Goal: Task Accomplishment & Management: Manage account settings

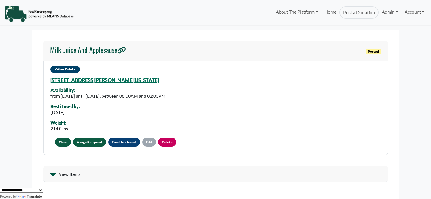
scroll to position [28, 0]
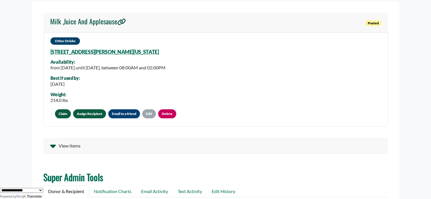
scroll to position [57, 0]
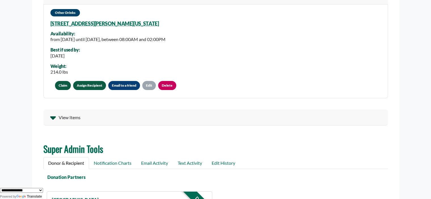
click at [86, 87] on link "Assign Recipient" at bounding box center [89, 85] width 33 height 9
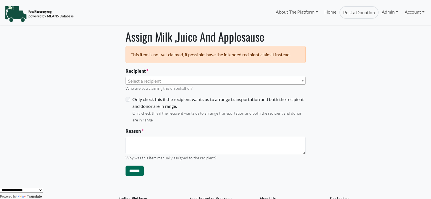
click at [154, 96] on label "Only check this if the recipient wants us to arrange transportation and both th…" at bounding box center [219, 103] width 174 height 14
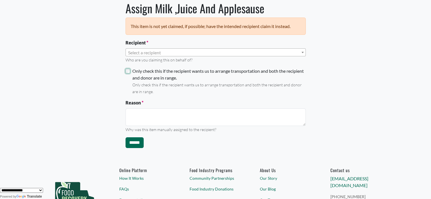
scroll to position [28, 0]
click at [150, 54] on span "Select a recipient" at bounding box center [144, 52] width 33 height 5
click at [109, 61] on div "**********" at bounding box center [216, 76] width 374 height 151
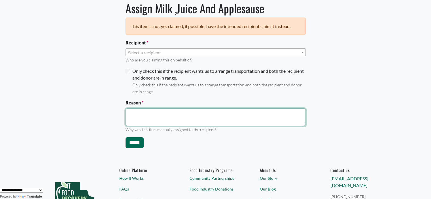
click at [147, 122] on textarea "Reason" at bounding box center [216, 118] width 180 height 18
type textarea "**********"
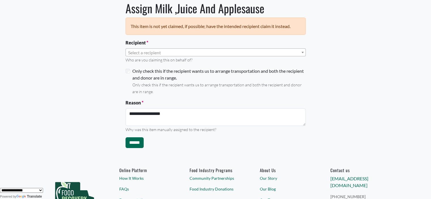
click at [149, 53] on span "Select a recipient" at bounding box center [144, 52] width 33 height 5
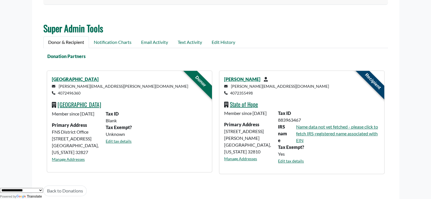
scroll to position [214, 0]
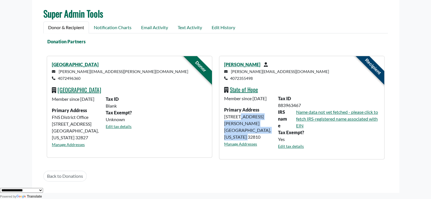
drag, startPoint x: 273, startPoint y: 131, endPoint x: 223, endPoint y: 120, distance: 50.3
click at [223, 120] on div "Member since June 10 2024 Primary Address 830 Lee Road Orlando Orlando, Florida…" at bounding box center [248, 124] width 54 height 59
copy div "830 Lee Road Orlando Orlando, Florida 32810"
drag, startPoint x: 258, startPoint y: 78, endPoint x: 223, endPoint y: 78, distance: 34.6
click at [223, 78] on div "Dr Eileen Diaz eileen@stateofhope.org 4072355498 State of Hope Member since Jun…" at bounding box center [301, 107] width 165 height 103
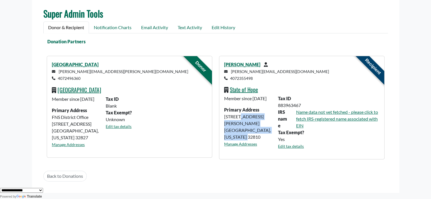
copy small "4072355498"
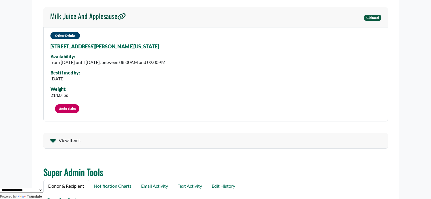
scroll to position [30, 0]
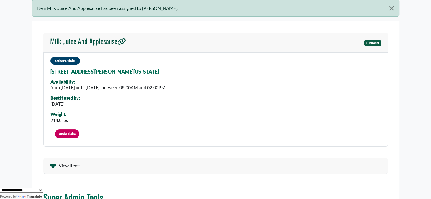
click at [149, 71] on div "Other Drinks 100 Caswell Dr, Orlando, Florida, 32825 Availability: from Thursda…" at bounding box center [215, 99] width 345 height 94
drag, startPoint x: 143, startPoint y: 72, endPoint x: 52, endPoint y: 76, distance: 91.1
click at [53, 76] on div "Other Drinks 100 Caswell Dr, Orlando, Florida, 32825 Availability: from Thursda…" at bounding box center [215, 99] width 345 height 94
click at [44, 72] on div "Other Drinks 100 Caswell Dr, Orlando, Florida, 32825 Availability: from Thursda…" at bounding box center [215, 99] width 345 height 94
drag, startPoint x: 50, startPoint y: 71, endPoint x: 142, endPoint y: 71, distance: 91.9
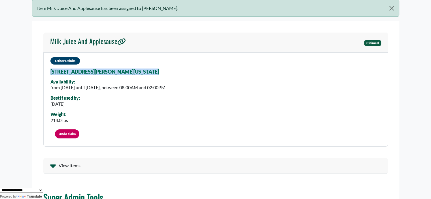
click at [142, 71] on div "Other Drinks 100 Caswell Dr, Orlando, Florida, 32825 Availability: from Thursda…" at bounding box center [215, 99] width 345 height 94
copy link "100 Caswell Dr, Orlando, Florida, 32825"
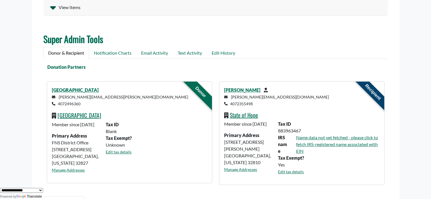
scroll to position [191, 0]
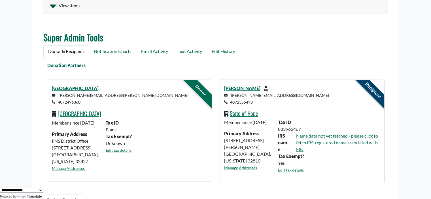
drag, startPoint x: 62, startPoint y: 101, endPoint x: 58, endPoint y: 100, distance: 4.9
click at [58, 100] on p "sawsan.iskander@ocps.net 4072496360" at bounding box center [129, 99] width 155 height 14
copy small "4072496360"
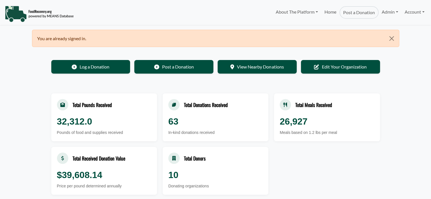
select select "Language Translate Widget"
click at [396, 11] on link "Admin" at bounding box center [390, 11] width 23 height 11
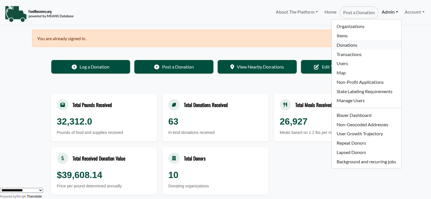
click at [350, 48] on link "Donations" at bounding box center [366, 44] width 69 height 9
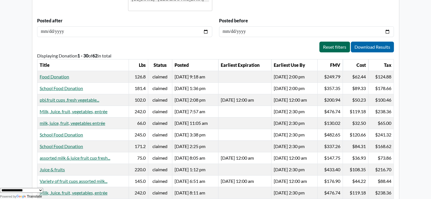
scroll to position [70, 0]
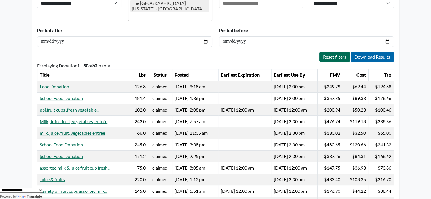
click at [4, 58] on body "About The Platform How It Works FAQs Documentation Home Post a Donation Admin O…" at bounding box center [215, 29] width 431 height 199
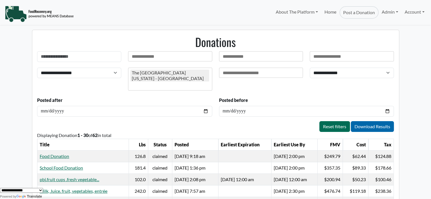
click at [162, 78] on div "The [GEOGRAPHIC_DATA][US_STATE] - [GEOGRAPHIC_DATA]" at bounding box center [169, 76] width 79 height 12
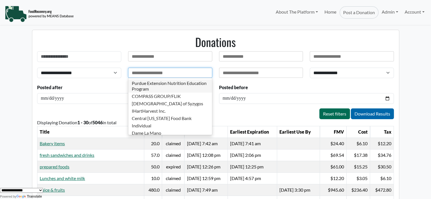
click at [7, 92] on body "About The Platform How It Works FAQs Documentation Home Post a Donation Admin O…" at bounding box center [215, 99] width 431 height 199
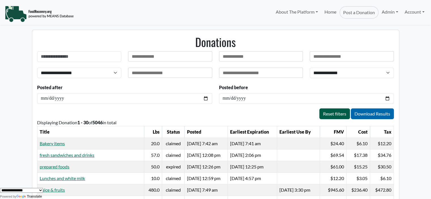
click at [338, 114] on link "Reset filters" at bounding box center [335, 114] width 31 height 11
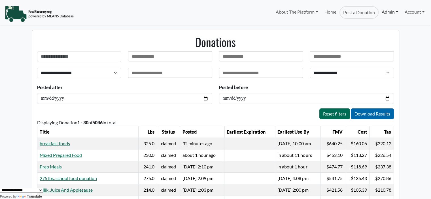
click at [391, 10] on link "Admin" at bounding box center [390, 11] width 23 height 11
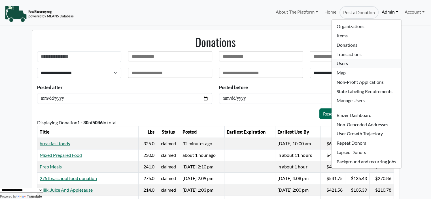
click at [353, 62] on link "Users" at bounding box center [366, 63] width 69 height 9
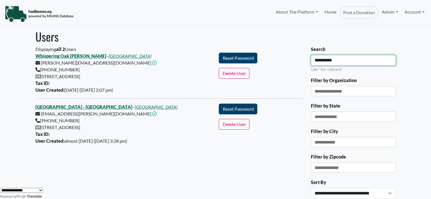
drag, startPoint x: 343, startPoint y: 62, endPoint x: 254, endPoint y: 64, distance: 88.5
click at [257, 64] on div "Displaying all 2 Users Whispering Oak ES - Jessica – Orange County Public Schoo…" at bounding box center [215, 154] width 367 height 217
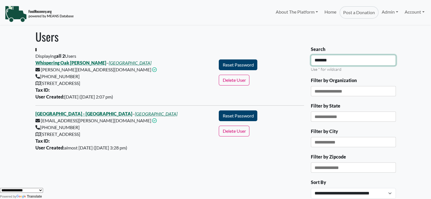
type input "*******"
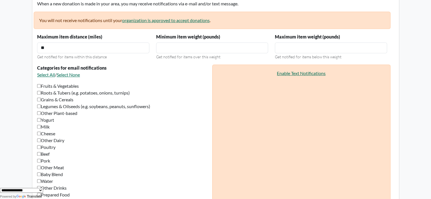
scroll to position [571, 0]
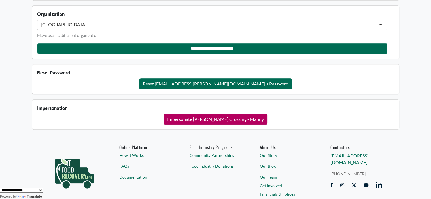
click at [188, 117] on button "Impersonate Keene's Crossing - Manny" at bounding box center [216, 119] width 104 height 11
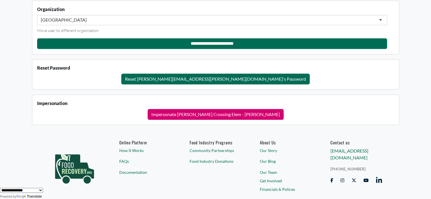
scroll to position [592, 0]
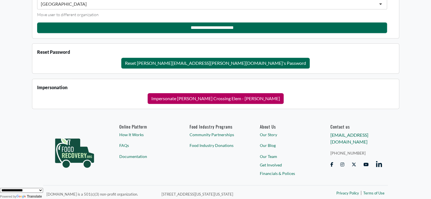
click at [247, 96] on button "Impersonate [PERSON_NAME] Crossing Elem - [PERSON_NAME]" at bounding box center [216, 98] width 136 height 11
